Goal: Task Accomplishment & Management: Use online tool/utility

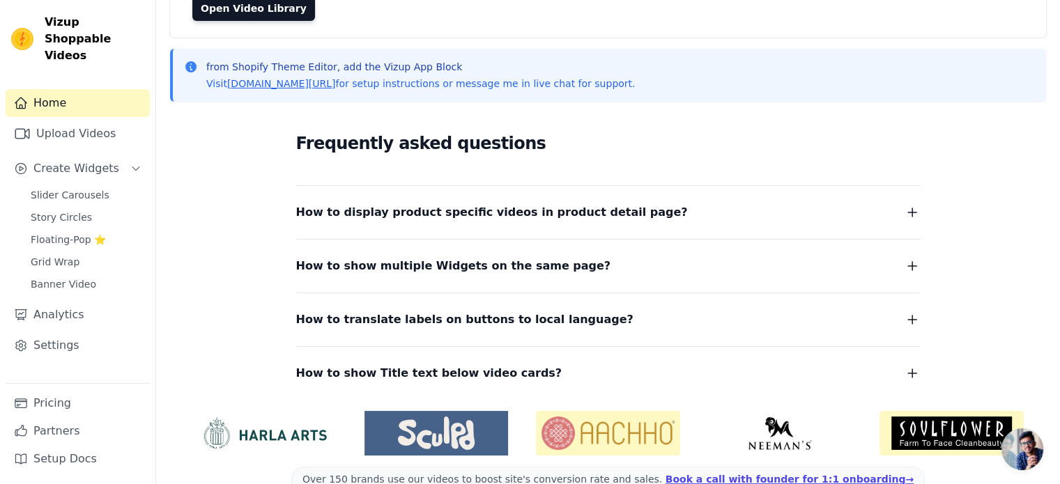
scroll to position [148, 0]
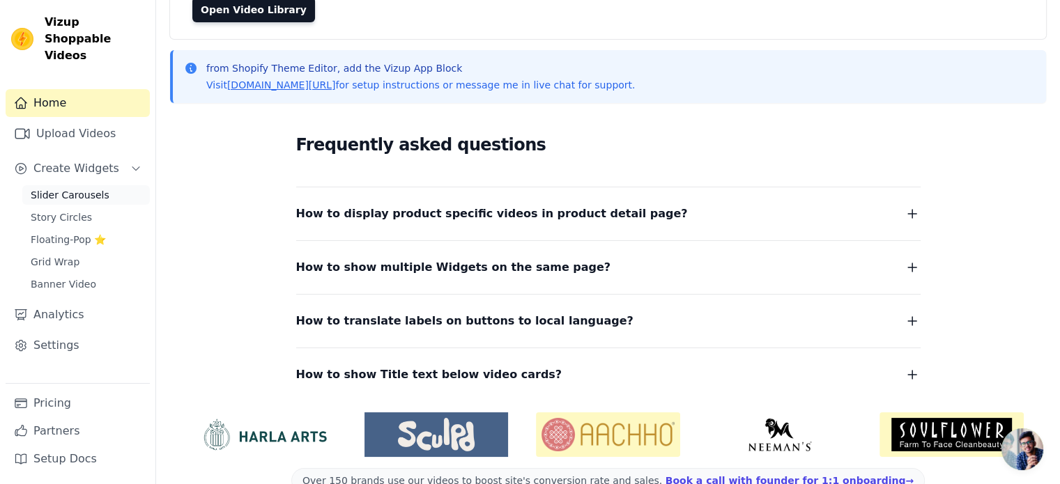
click at [77, 188] on span "Slider Carousels" at bounding box center [70, 195] width 79 height 14
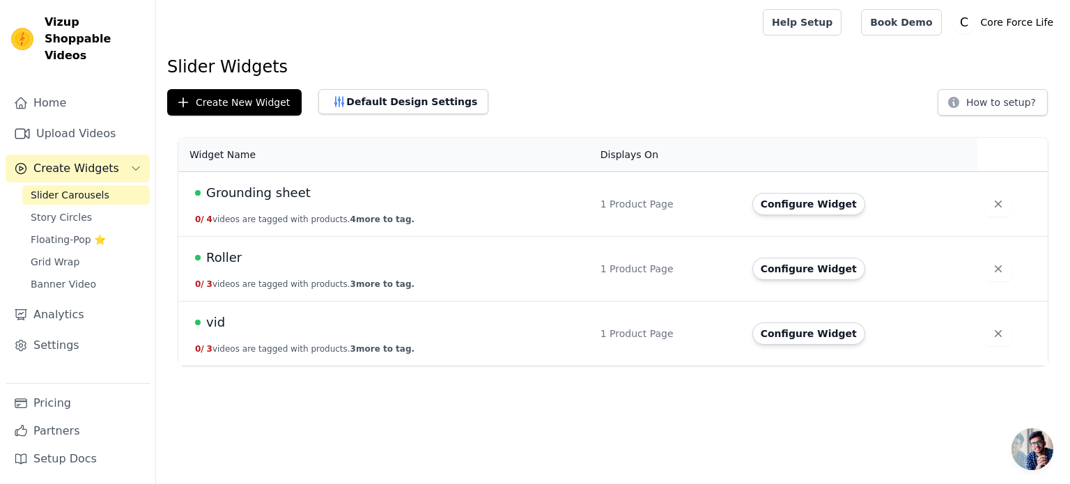
click at [270, 196] on span "Grounding sheet" at bounding box center [258, 193] width 105 height 20
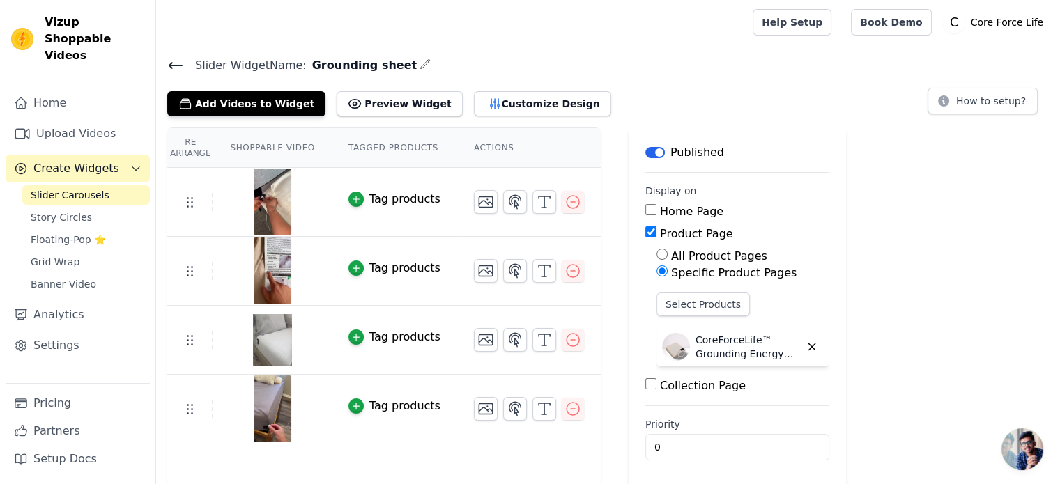
click at [178, 61] on icon at bounding box center [175, 65] width 17 height 17
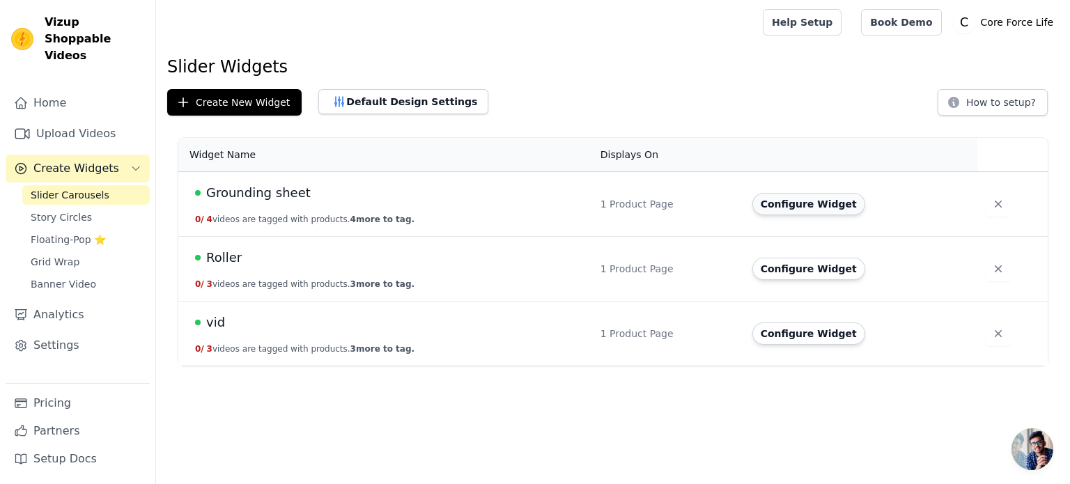
click at [835, 206] on button "Configure Widget" at bounding box center [808, 204] width 113 height 22
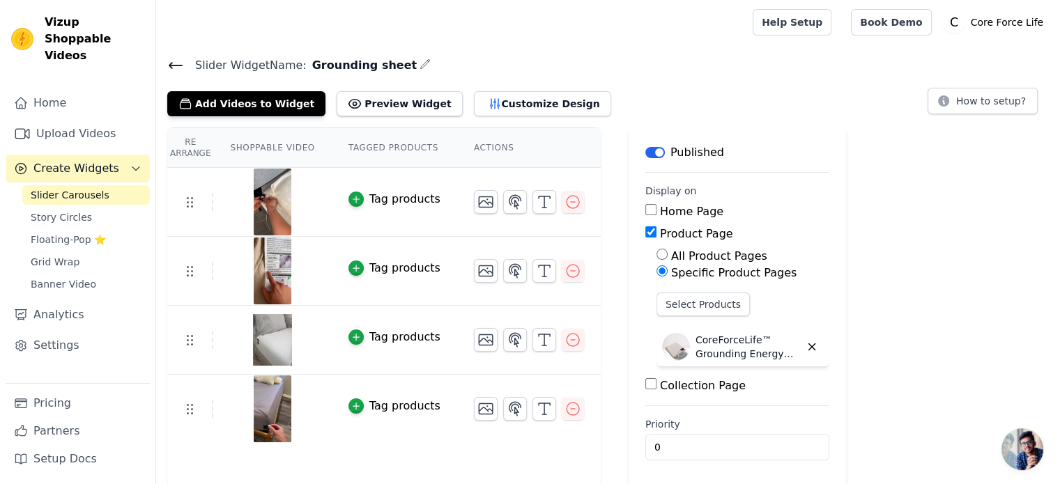
click at [645, 150] on button "Label" at bounding box center [655, 152] width 20 height 11
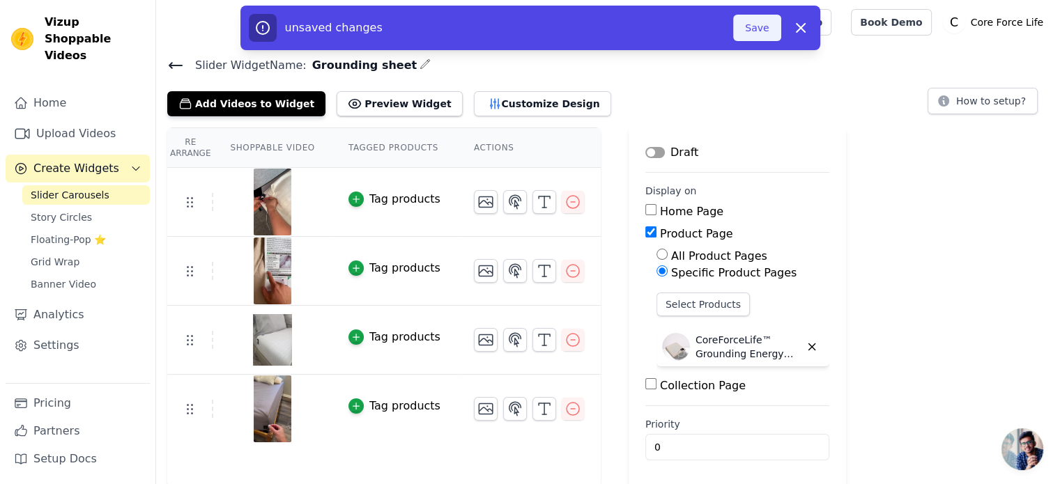
click at [752, 28] on button "Save" at bounding box center [756, 28] width 47 height 26
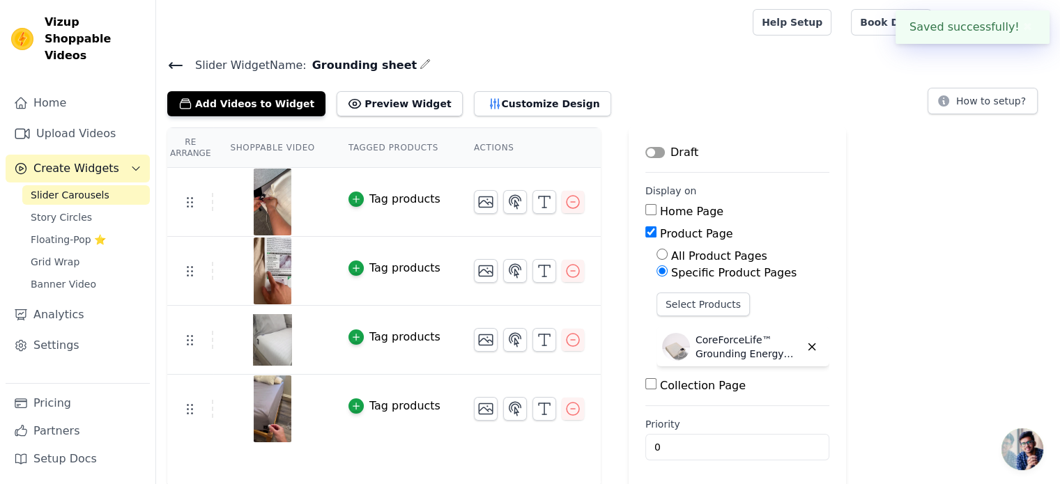
click at [178, 63] on icon at bounding box center [175, 65] width 17 height 17
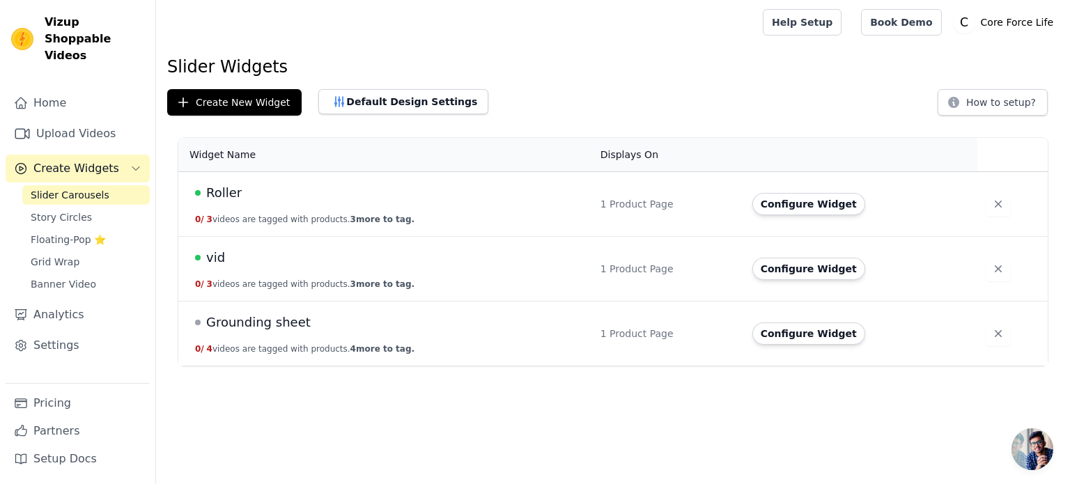
click at [208, 256] on span "vid" at bounding box center [215, 258] width 19 height 20
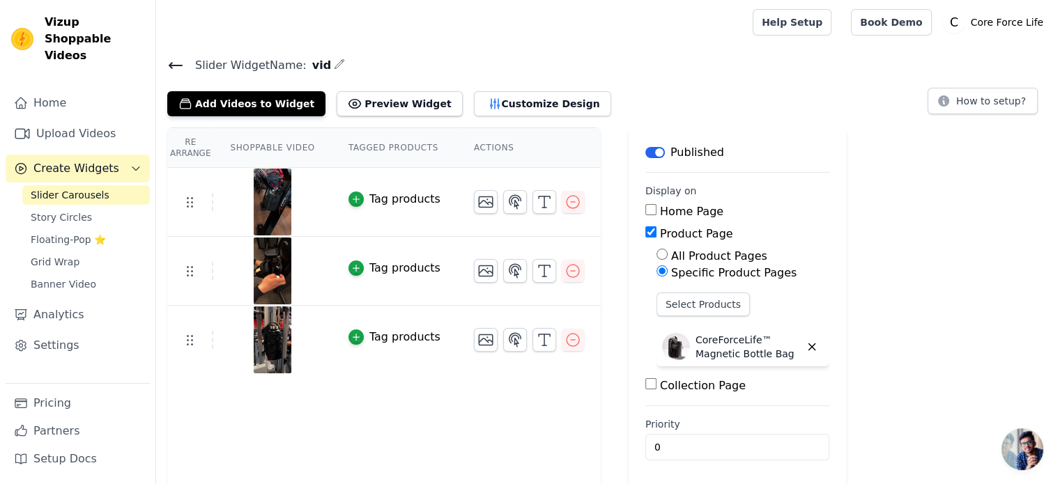
click at [645, 151] on button "Label" at bounding box center [655, 152] width 20 height 11
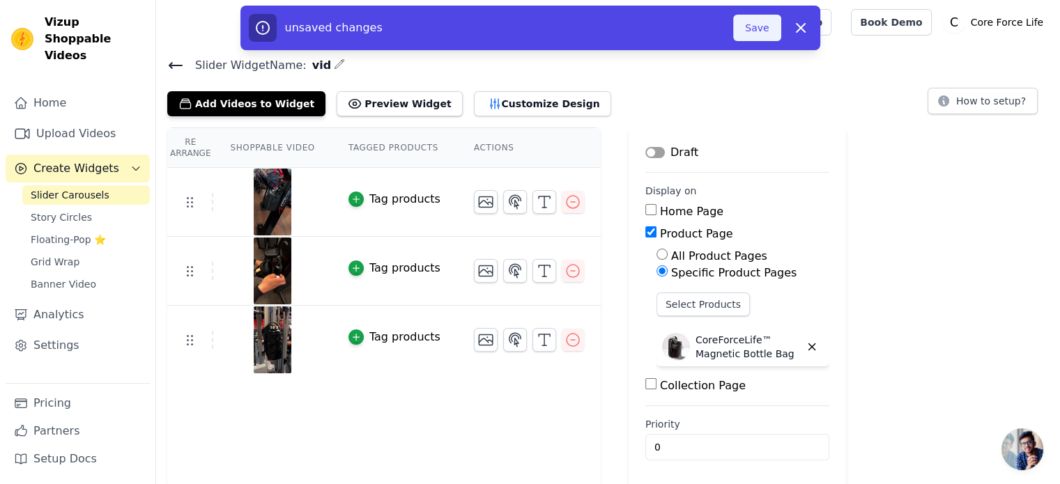
click at [750, 35] on button "Save" at bounding box center [756, 28] width 47 height 26
click at [751, 33] on button "Save" at bounding box center [756, 28] width 47 height 26
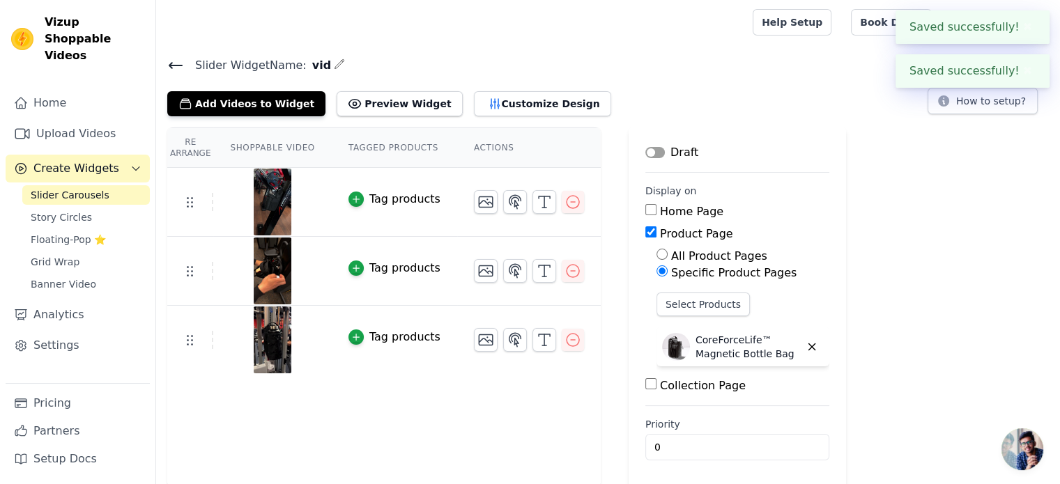
click at [174, 63] on icon at bounding box center [175, 65] width 17 height 17
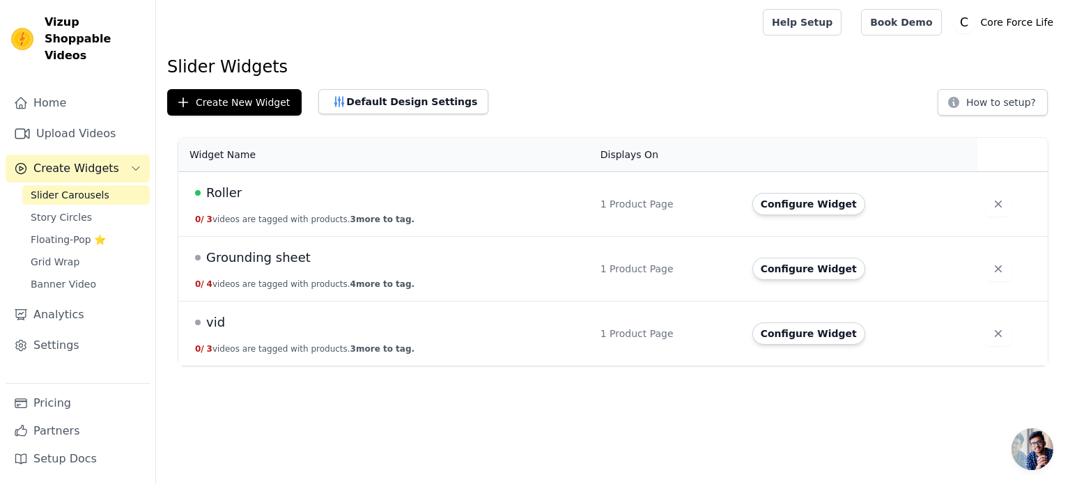
click at [229, 194] on span "Roller" at bounding box center [224, 193] width 36 height 20
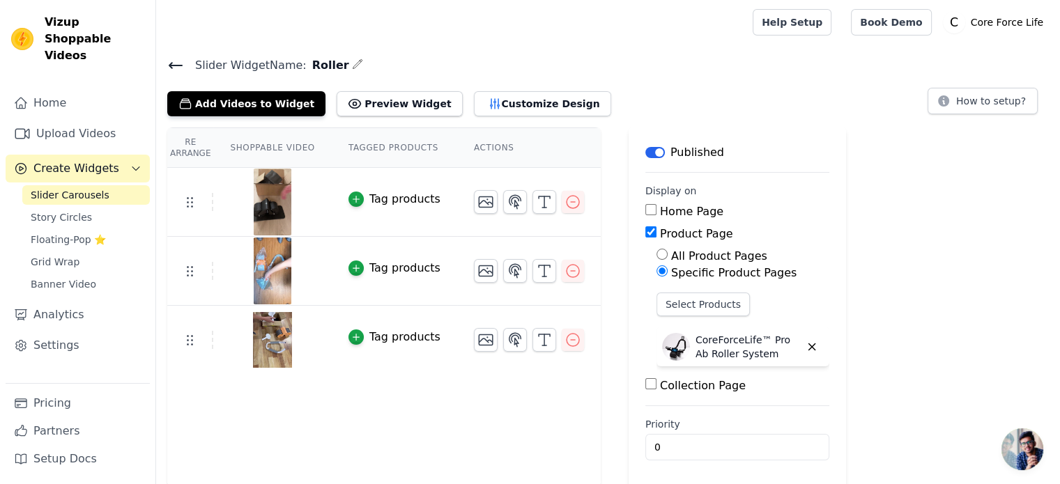
click at [645, 149] on button "Label" at bounding box center [655, 152] width 20 height 11
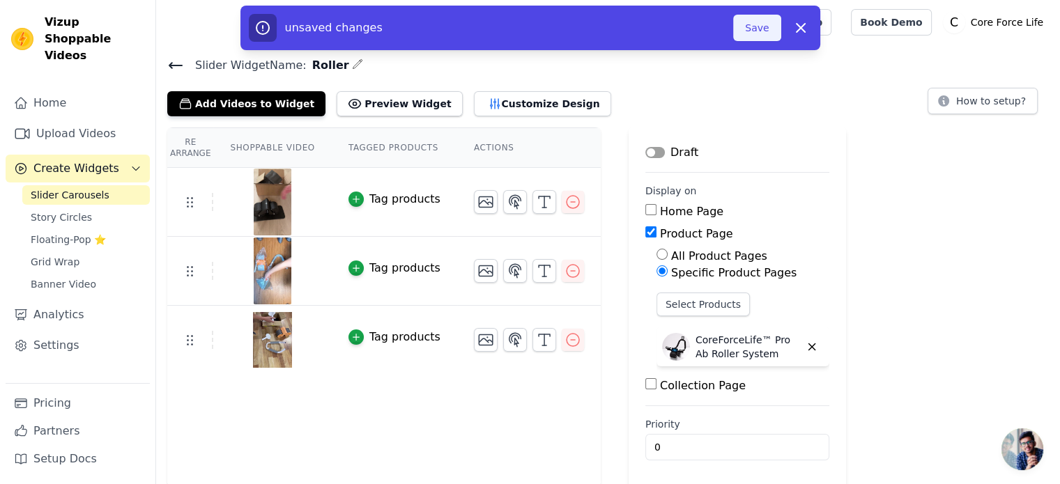
click at [753, 20] on button "Save" at bounding box center [756, 28] width 47 height 26
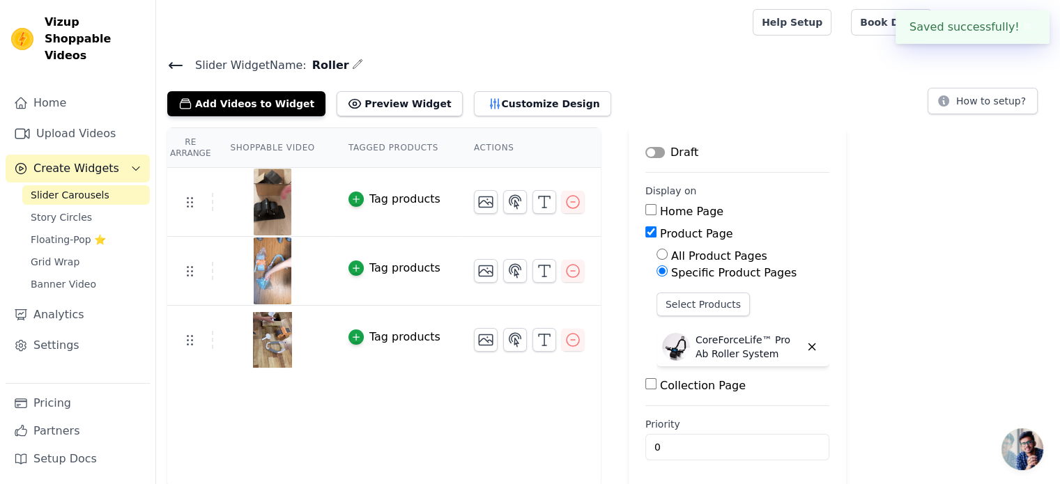
click at [177, 61] on icon at bounding box center [175, 65] width 17 height 17
